Goal: Obtain resource: Obtain resource

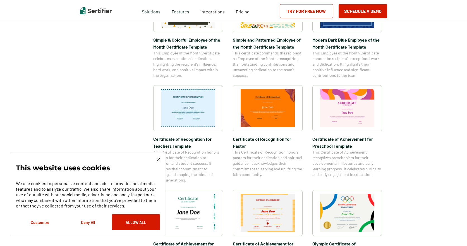
scroll to position [223, 0]
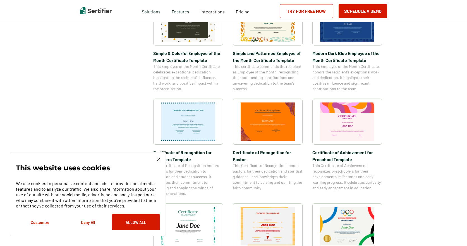
click at [285, 52] on span "Simple and Patterned Employee of the Month Certificate Template" at bounding box center [268, 57] width 70 height 14
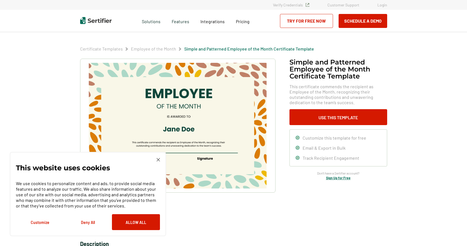
click at [157, 158] on img at bounding box center [158, 159] width 3 height 3
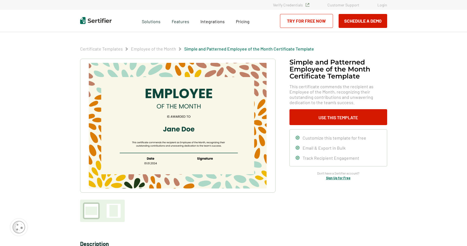
click at [198, 156] on img at bounding box center [177, 126] width 177 height 126
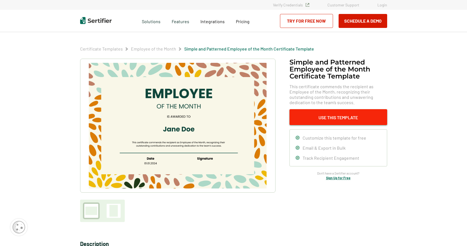
click at [338, 118] on button "Use This Template" at bounding box center [338, 117] width 98 height 16
